Goal: Navigation & Orientation: Find specific page/section

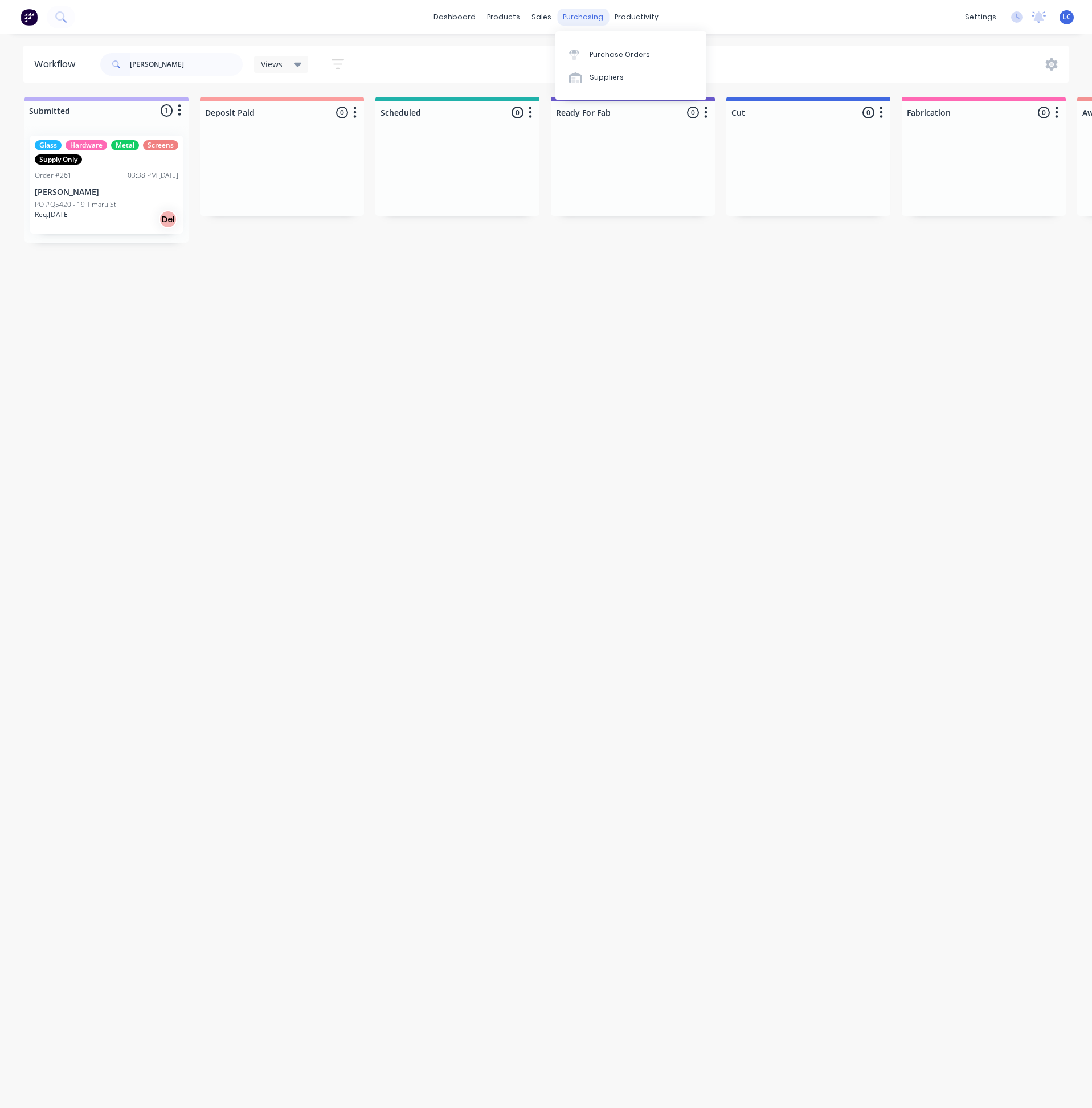
click at [580, 15] on div "purchasing" at bounding box center [583, 17] width 52 height 17
click at [538, 12] on div "sales" at bounding box center [541, 17] width 31 height 17
click at [628, 14] on div "productivity" at bounding box center [636, 17] width 55 height 17
click at [648, 72] on div "Planner" at bounding box center [653, 77] width 27 height 10
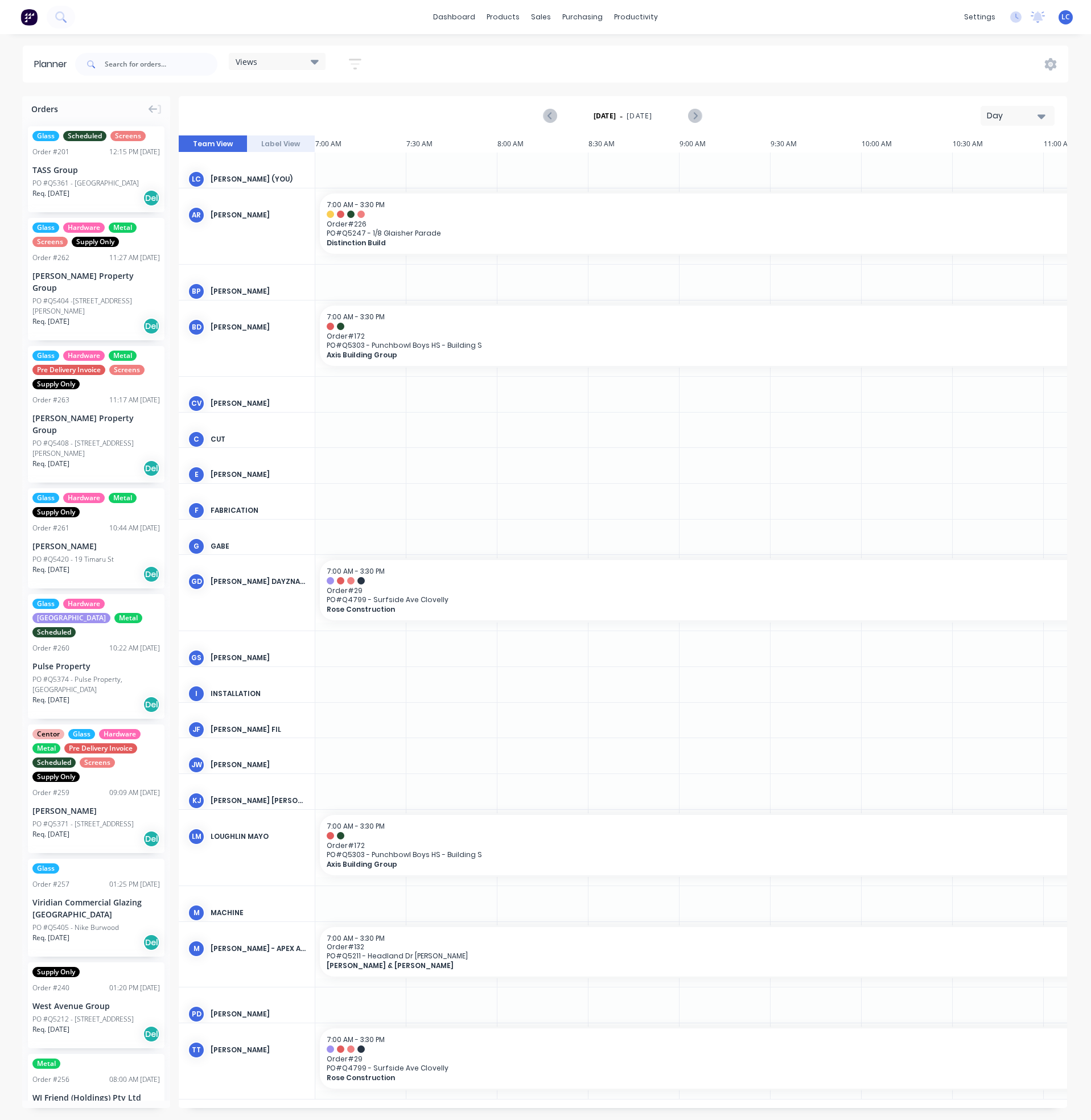
scroll to position [0, 729]
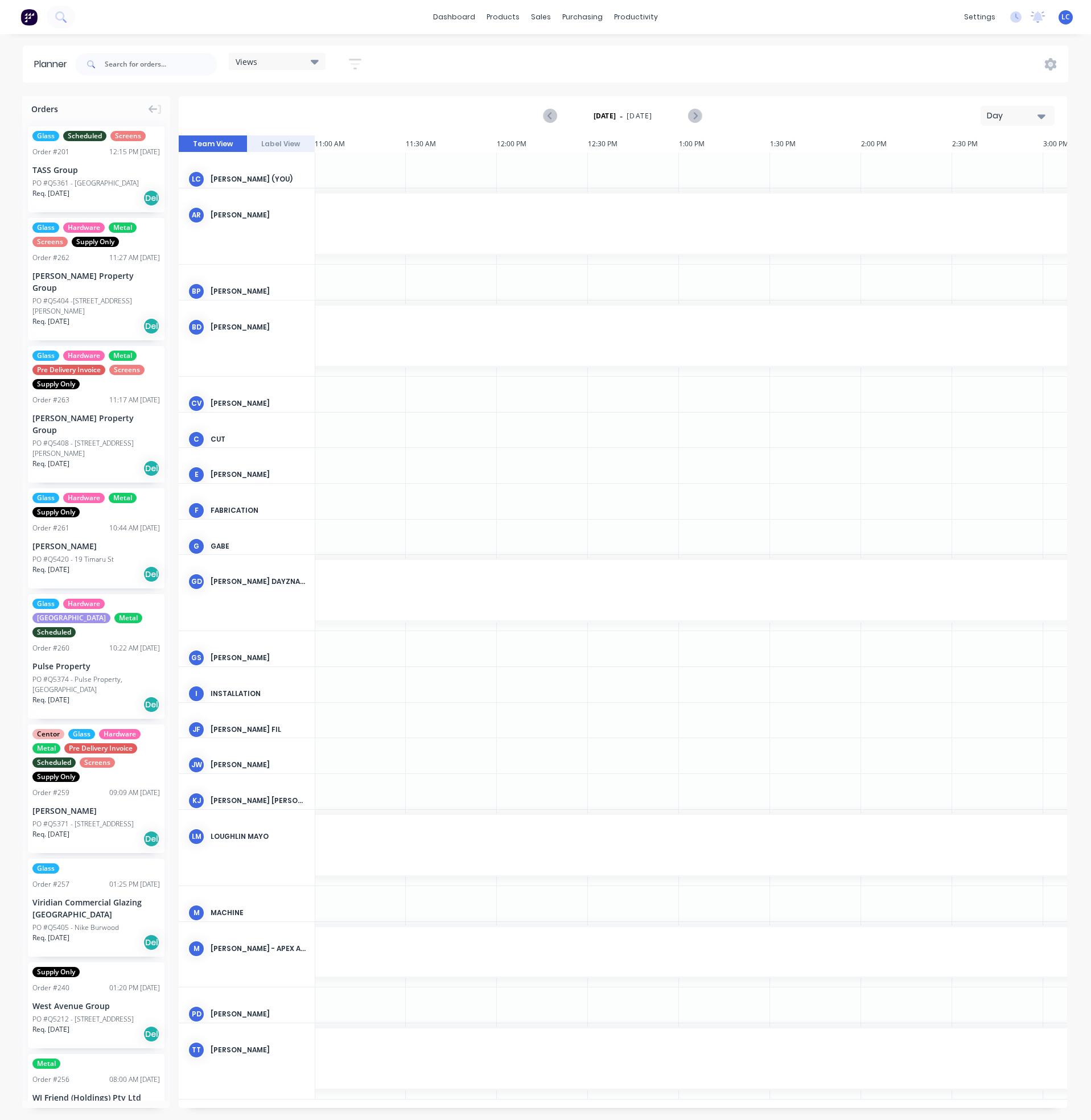
click at [317, 67] on div "Views" at bounding box center [277, 61] width 97 height 17
click at [316, 64] on icon at bounding box center [314, 61] width 8 height 4
click at [244, 214] on button "Site" at bounding box center [298, 214] width 121 height 13
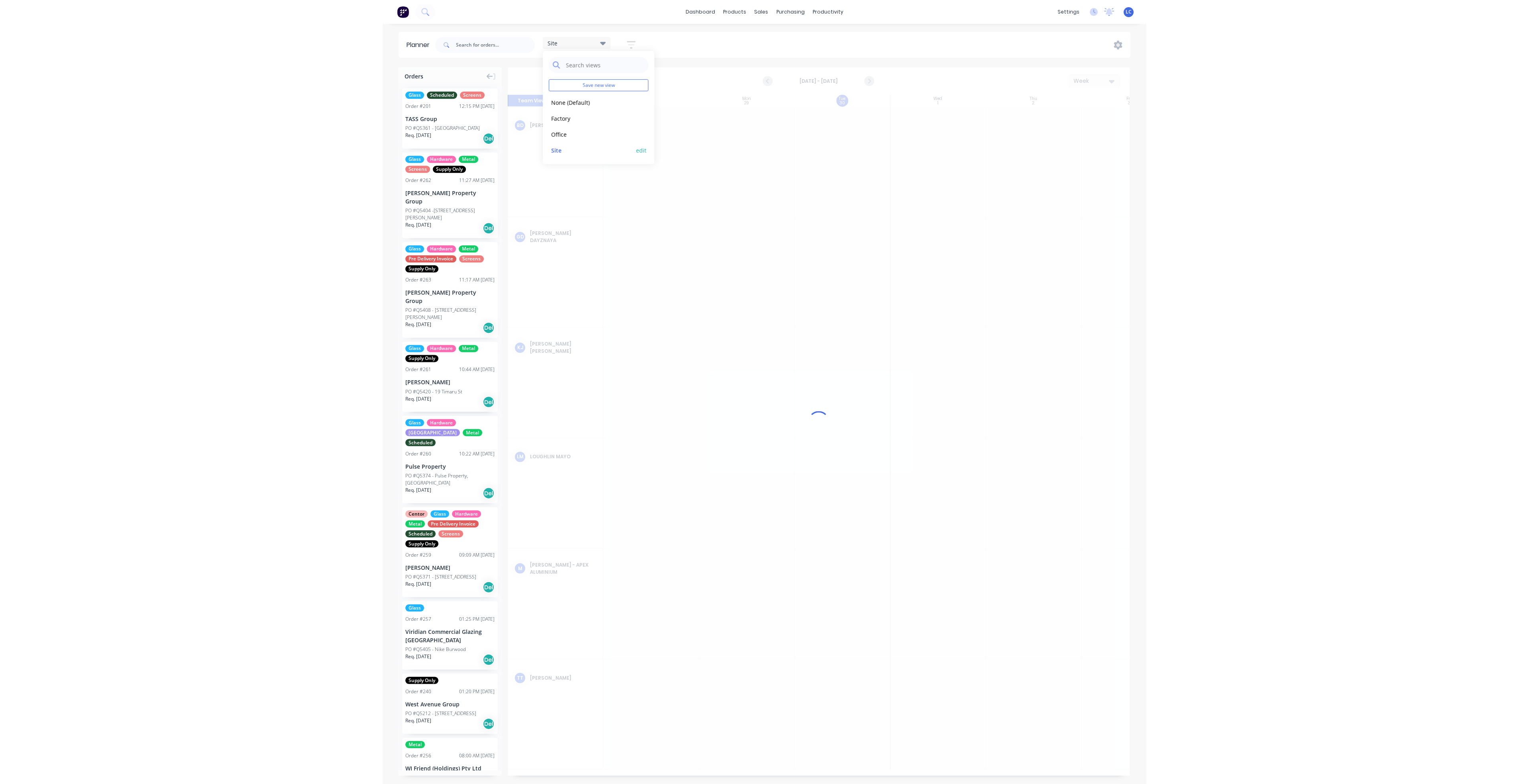
scroll to position [0, 1]
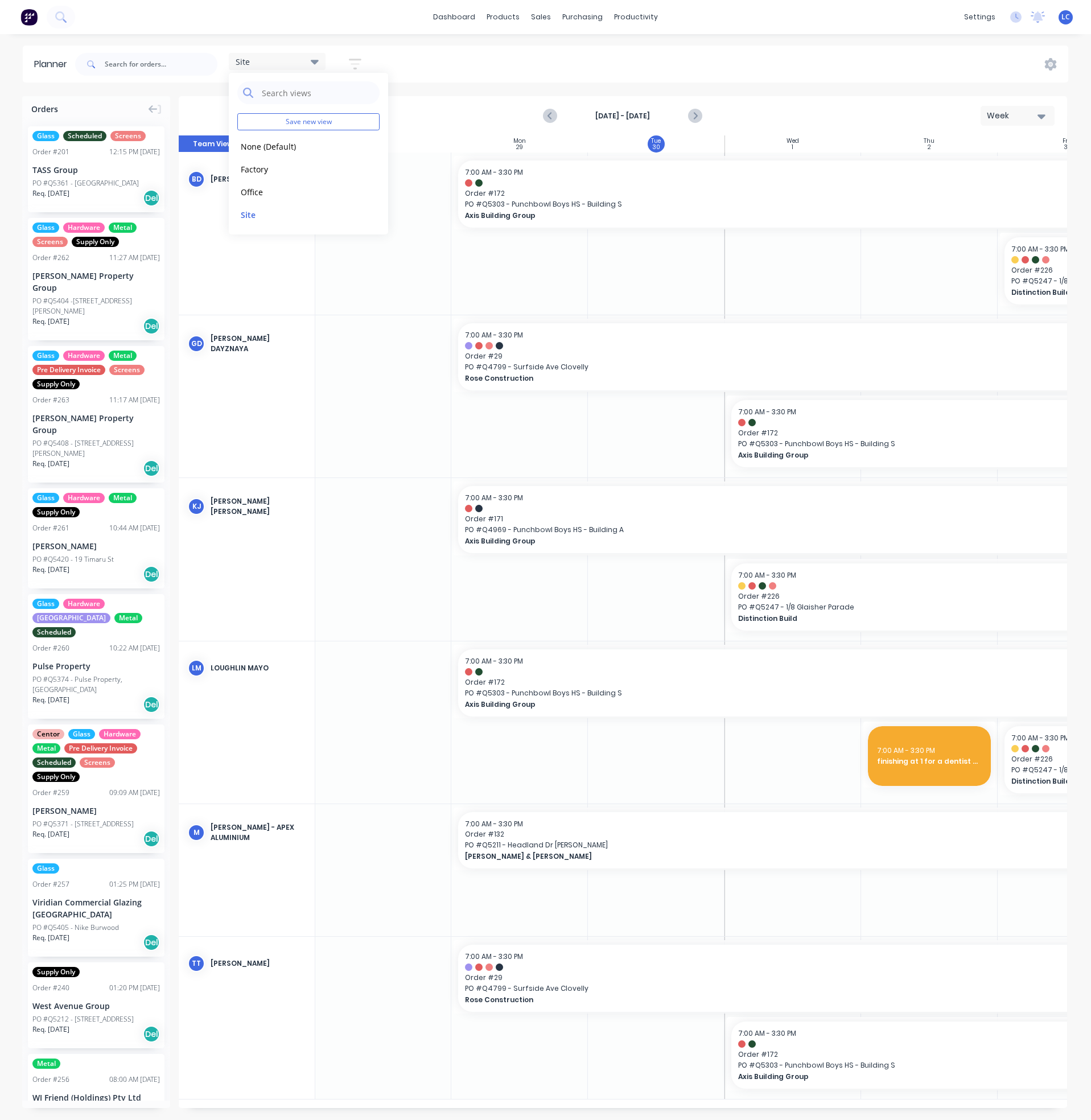
drag, startPoint x: 678, startPoint y: 274, endPoint x: 642, endPoint y: 136, distance: 142.6
click at [678, 270] on div at bounding box center [656, 233] width 137 height 162
click at [545, 113] on icon "Previous page" at bounding box center [551, 116] width 14 height 14
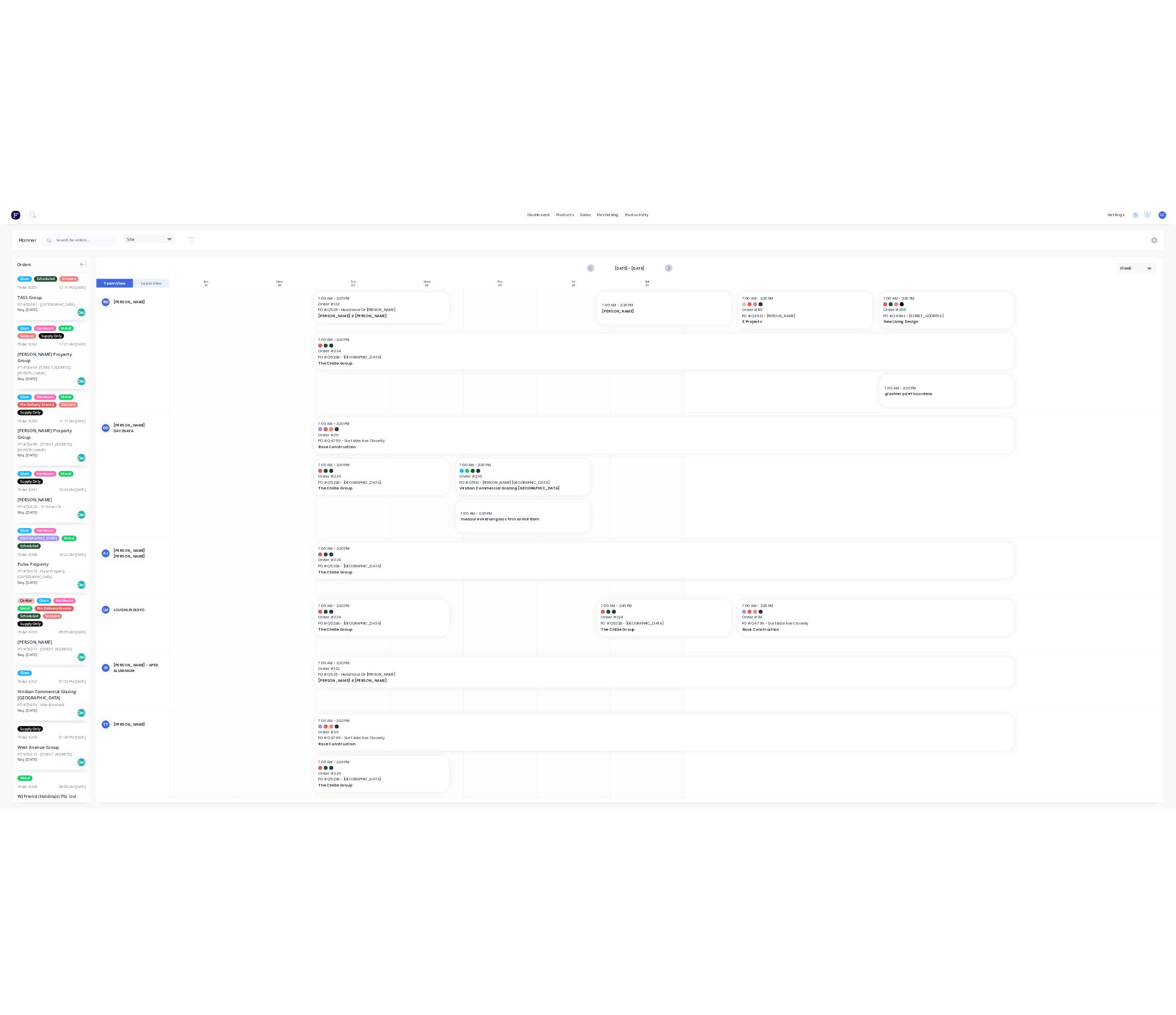
scroll to position [0, 0]
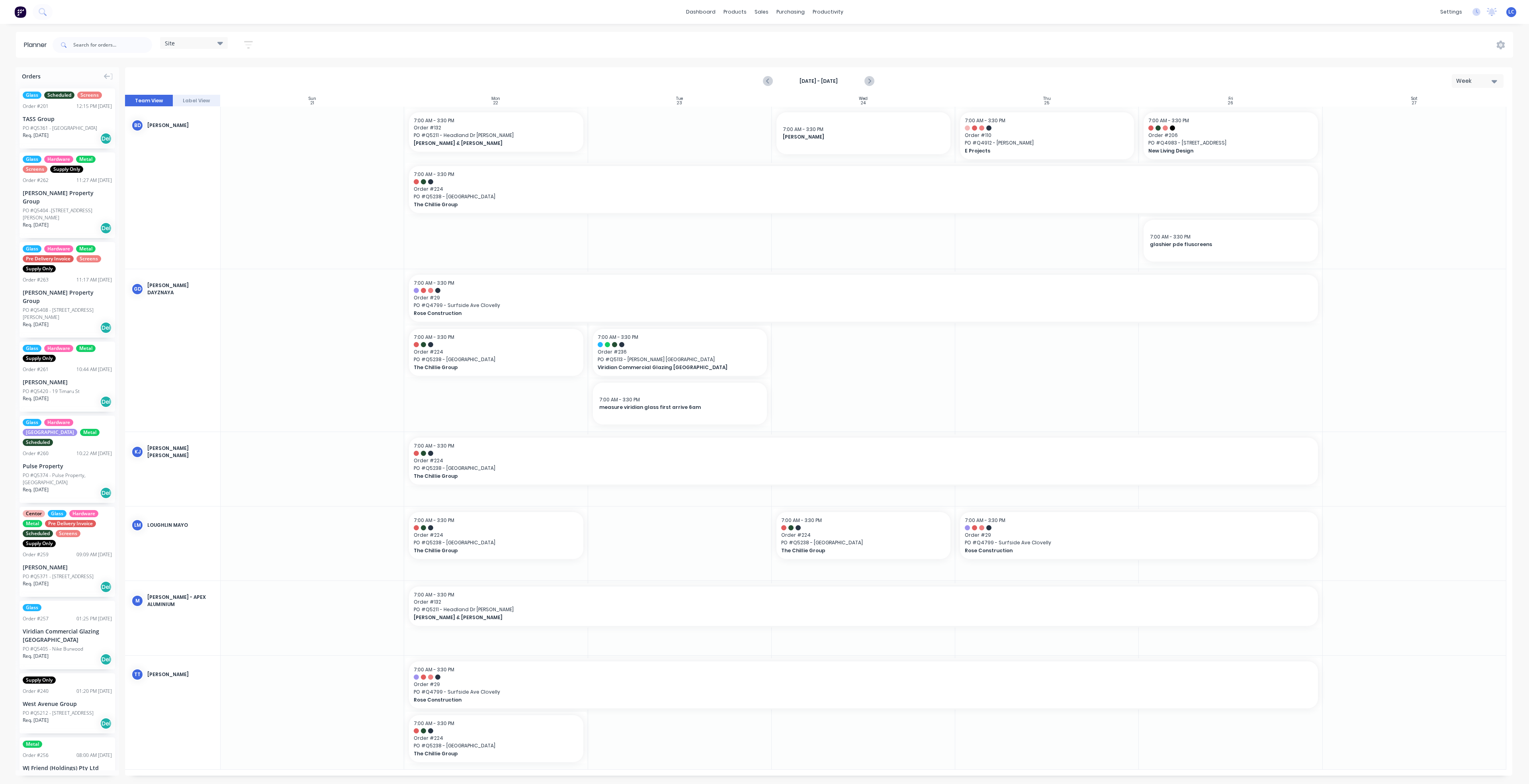
click at [221, 42] on icon at bounding box center [220, 43] width 5 height 3
click at [179, 115] on button "Factory" at bounding box center [208, 118] width 85 height 9
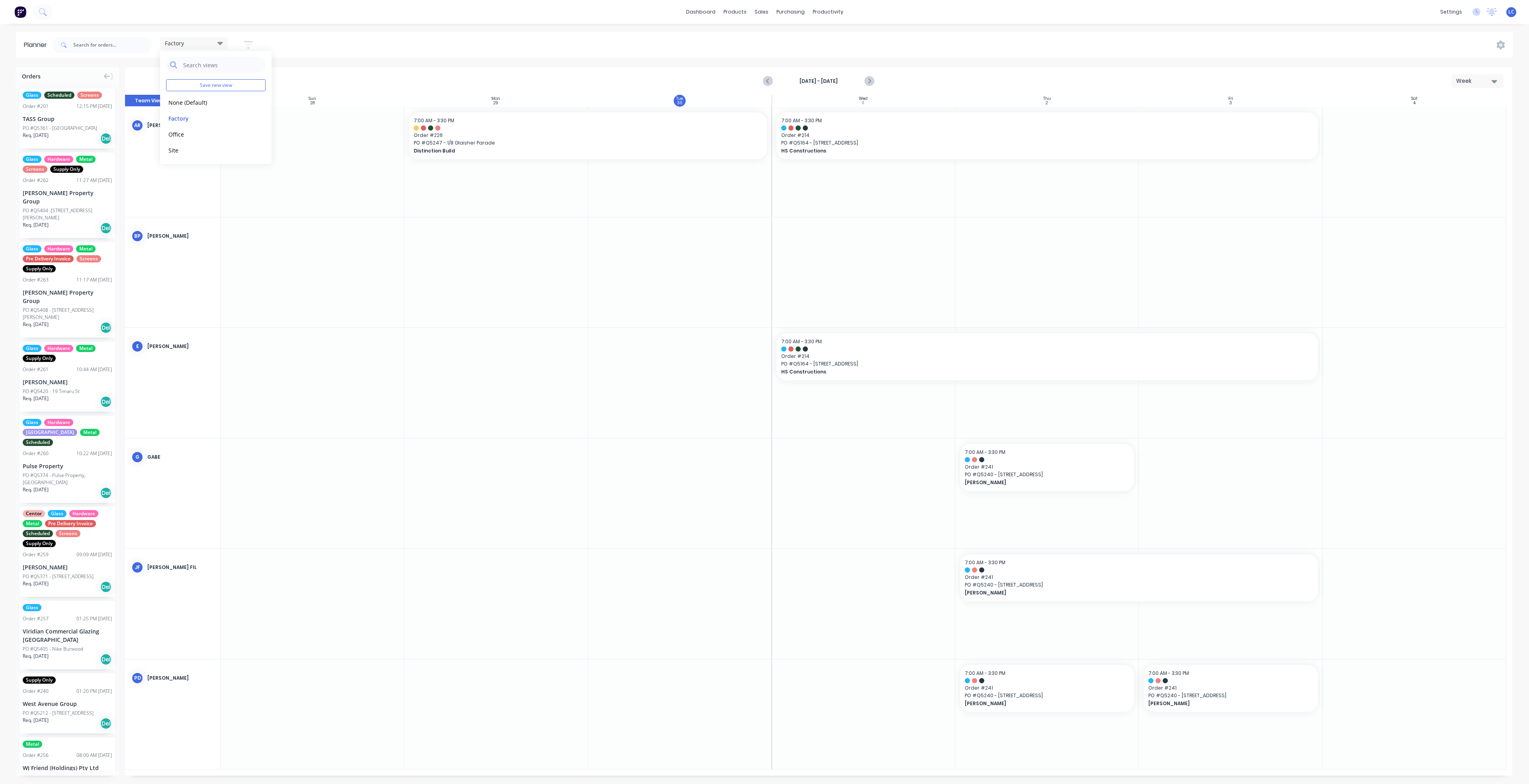
drag, startPoint x: 432, startPoint y: 273, endPoint x: 417, endPoint y: 259, distance: 20.5
click at [433, 272] on div at bounding box center [496, 272] width 183 height 110
click at [763, 79] on icon "Next page" at bounding box center [869, 81] width 9 height 9
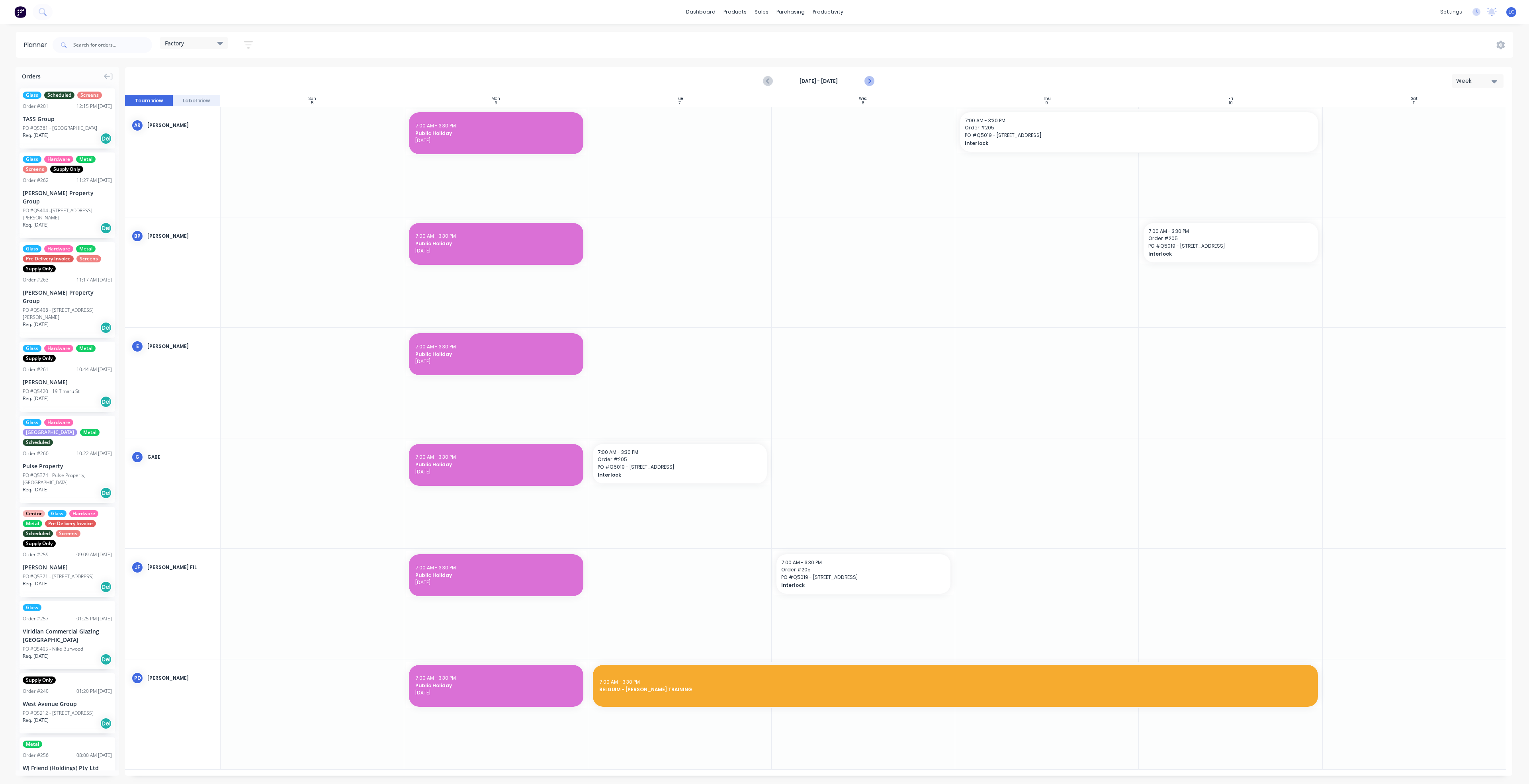
click at [763, 79] on icon "Next page" at bounding box center [869, 81] width 9 height 9
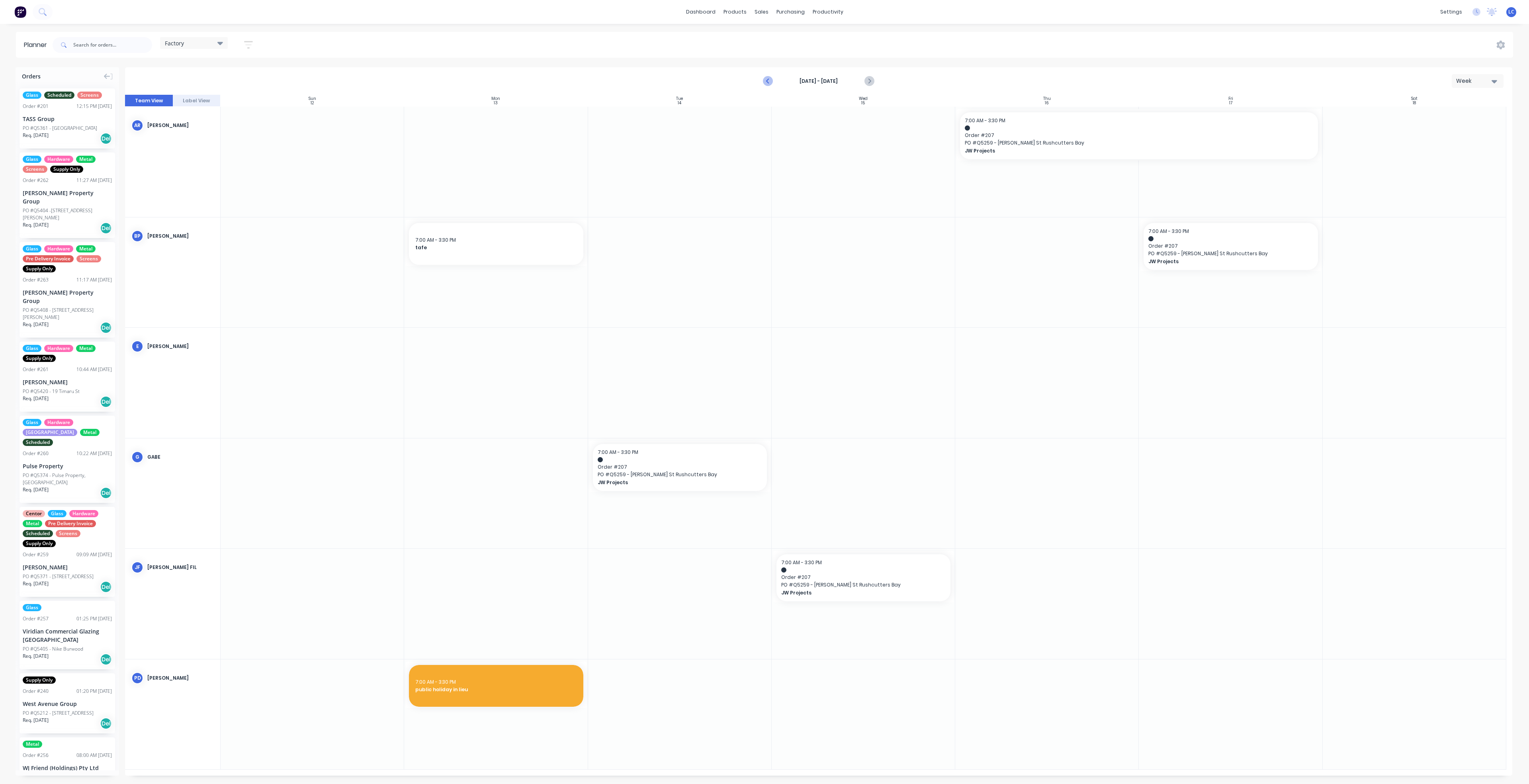
click at [763, 79] on icon "Previous page" at bounding box center [768, 81] width 4 height 7
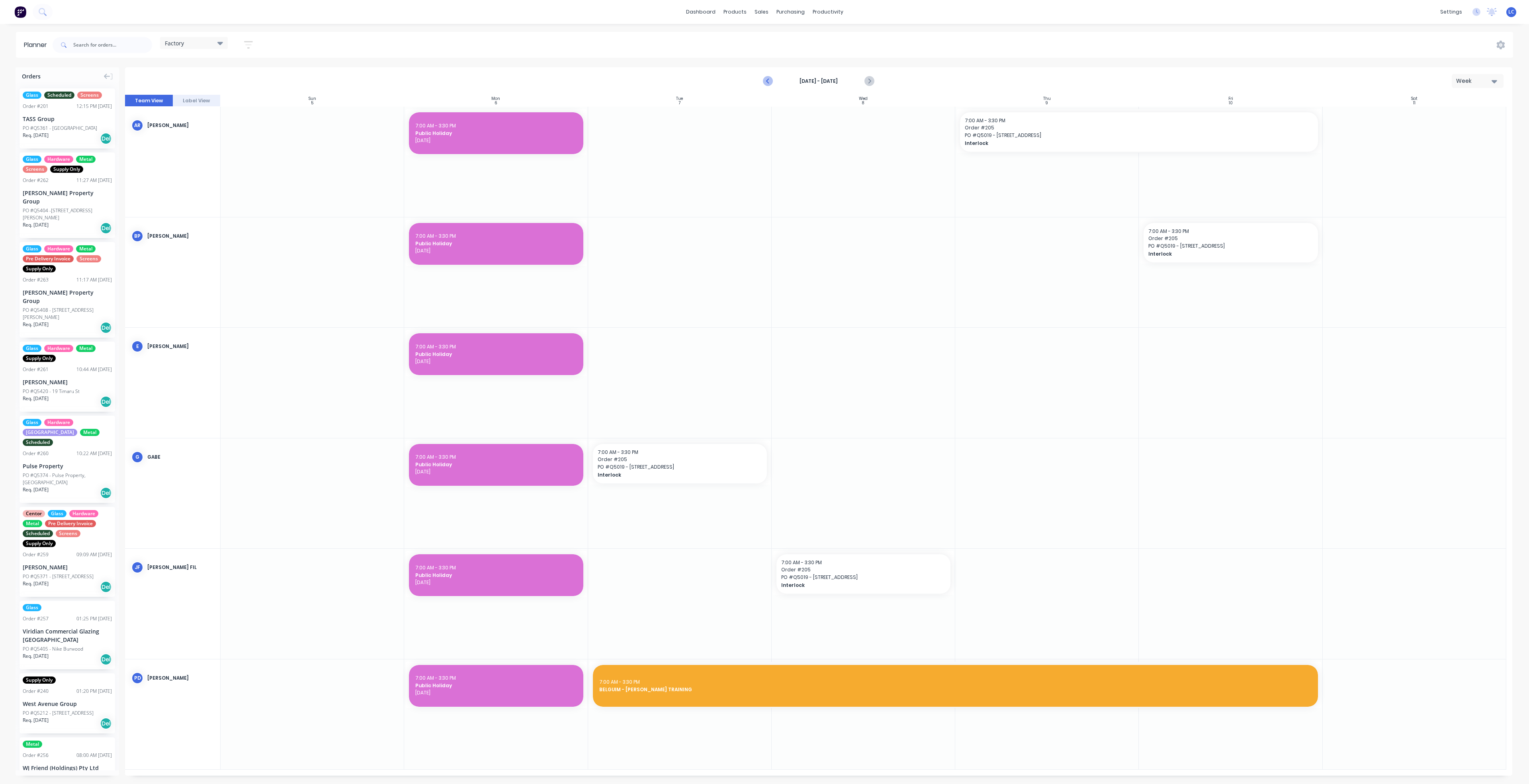
click at [763, 79] on icon "Previous page" at bounding box center [768, 81] width 4 height 7
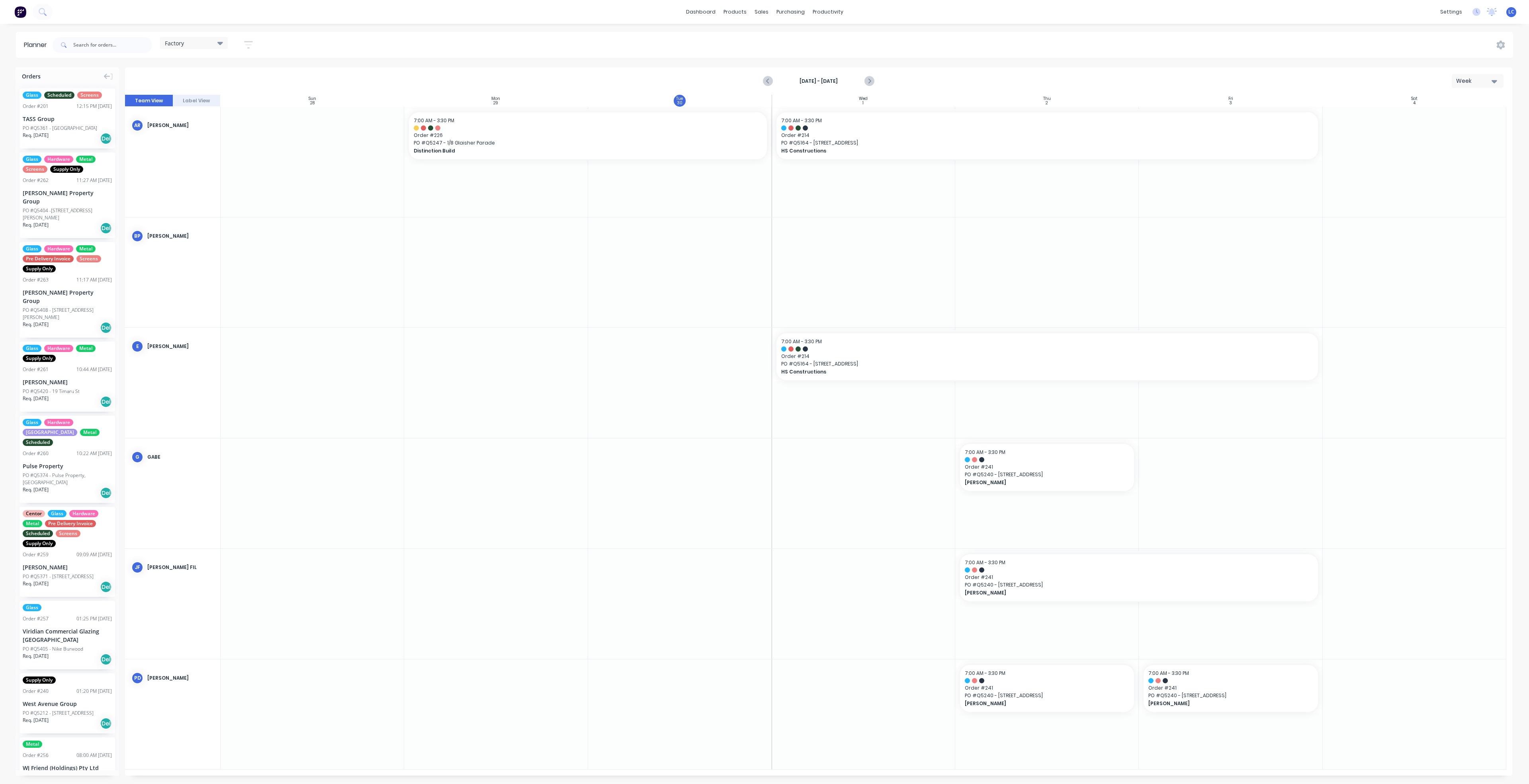
click at [180, 40] on span "Factory" at bounding box center [175, 43] width 19 height 8
click at [170, 146] on button "Site" at bounding box center [208, 150] width 85 height 9
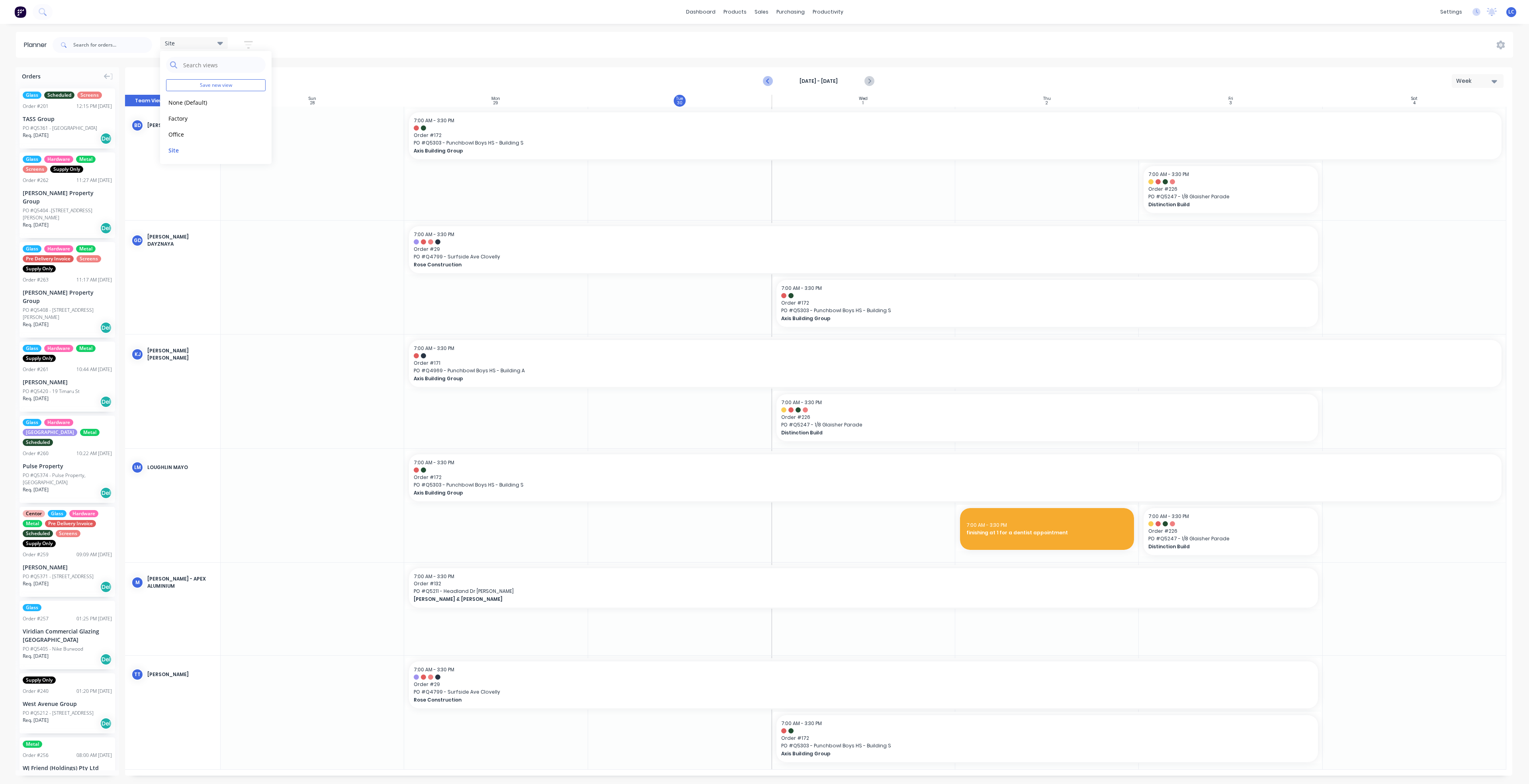
click at [762, 80] on button "Previous page" at bounding box center [768, 81] width 16 height 16
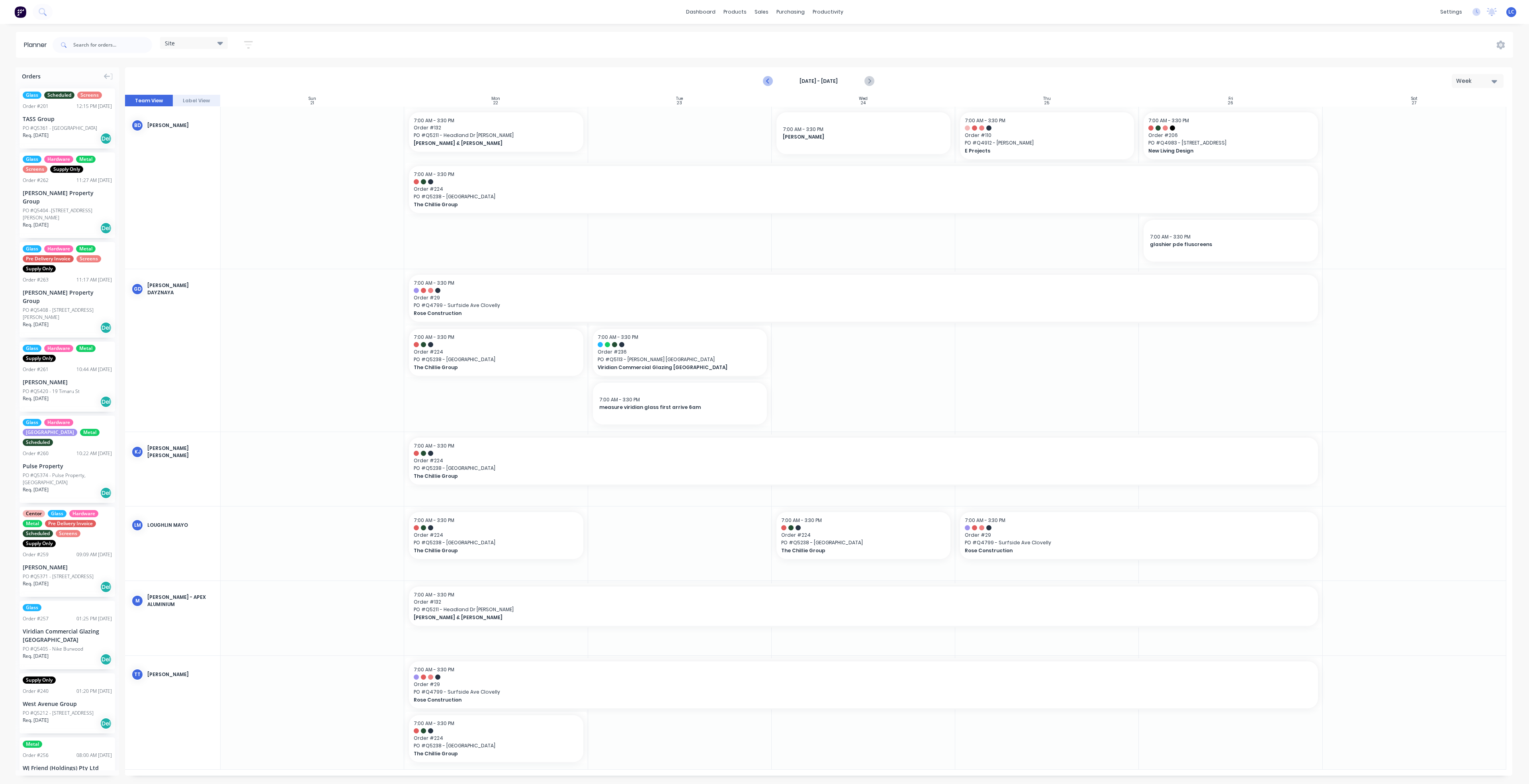
click at [763, 78] on icon "Previous page" at bounding box center [768, 81] width 9 height 9
